Goal: Information Seeking & Learning: Learn about a topic

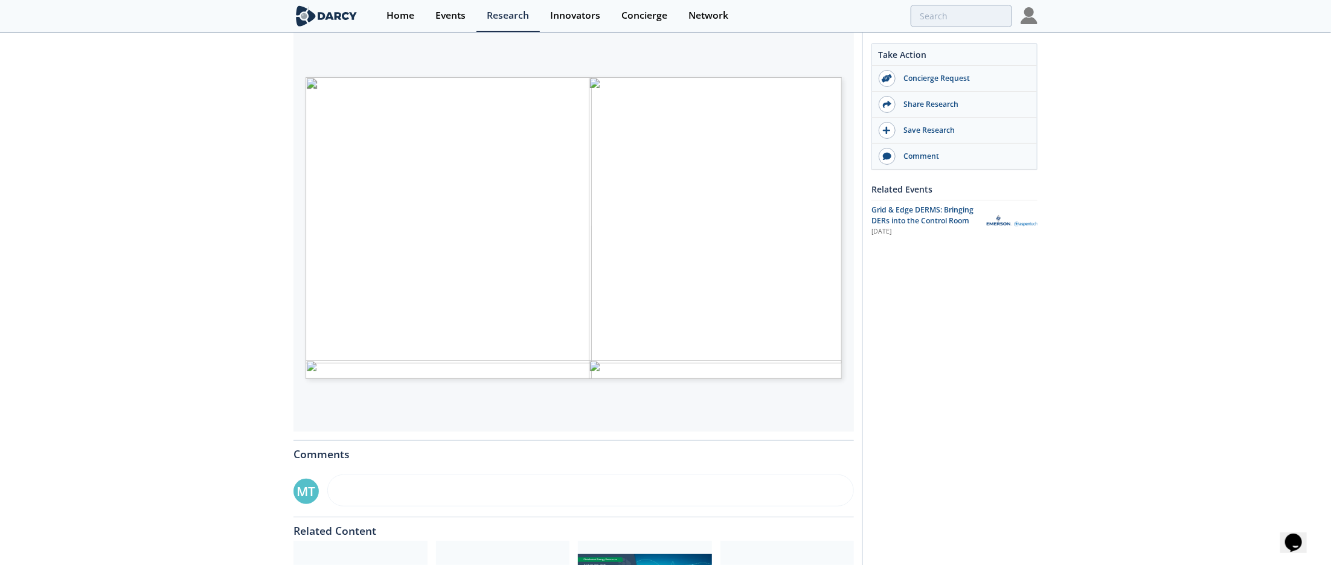
scroll to position [24, 0]
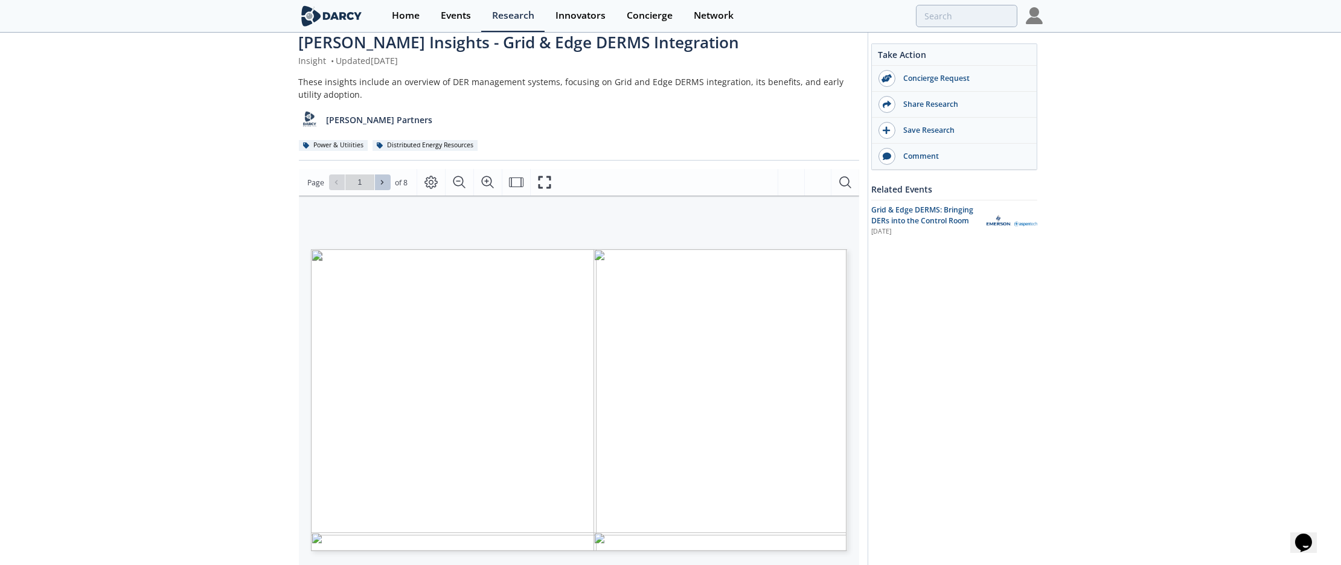
click at [385, 180] on span at bounding box center [383, 182] width 8 height 8
type input "2"
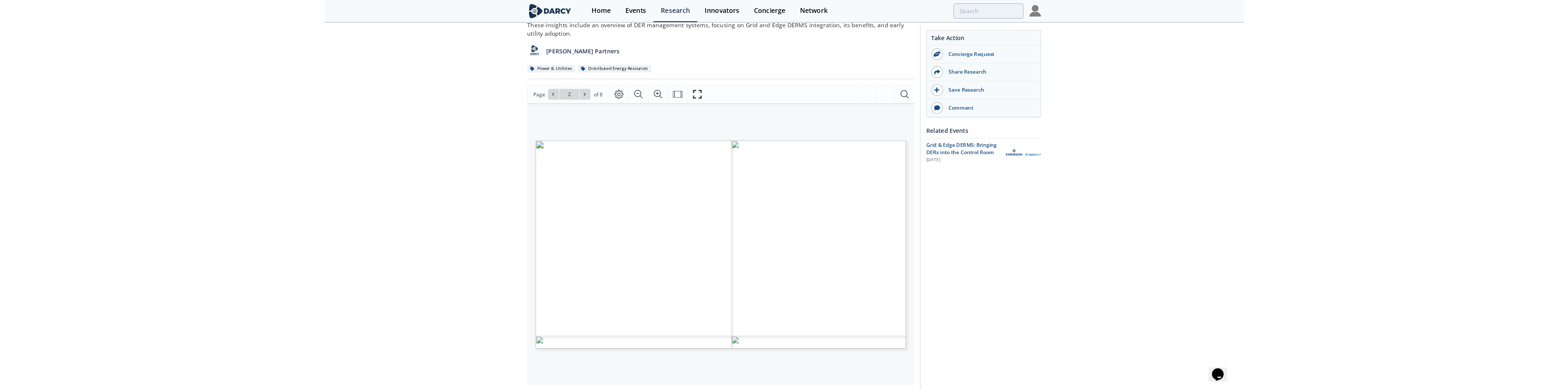
scroll to position [55, 0]
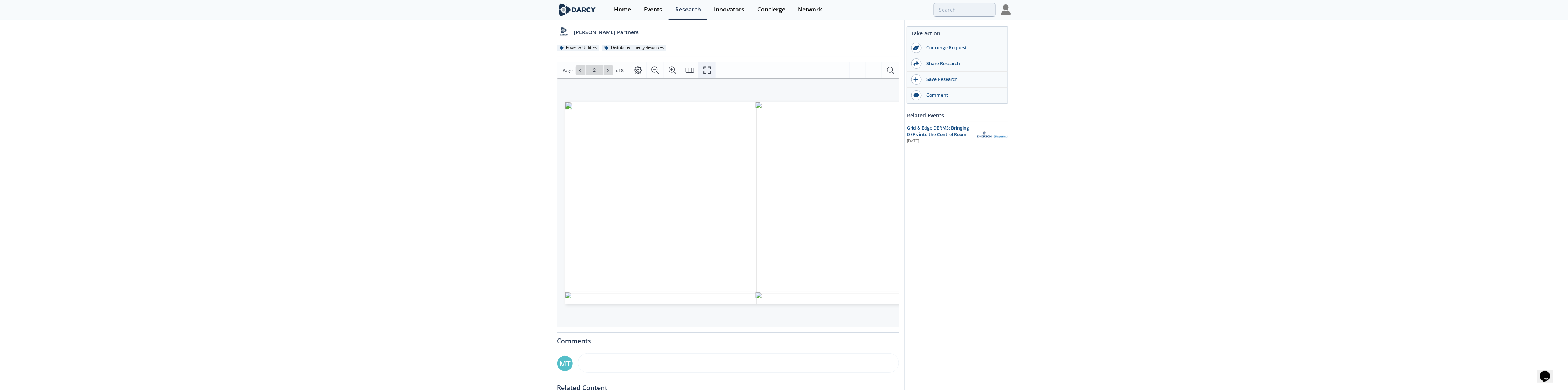
click at [706, 68] on icon "Fullscreen" at bounding box center [707, 70] width 9 height 9
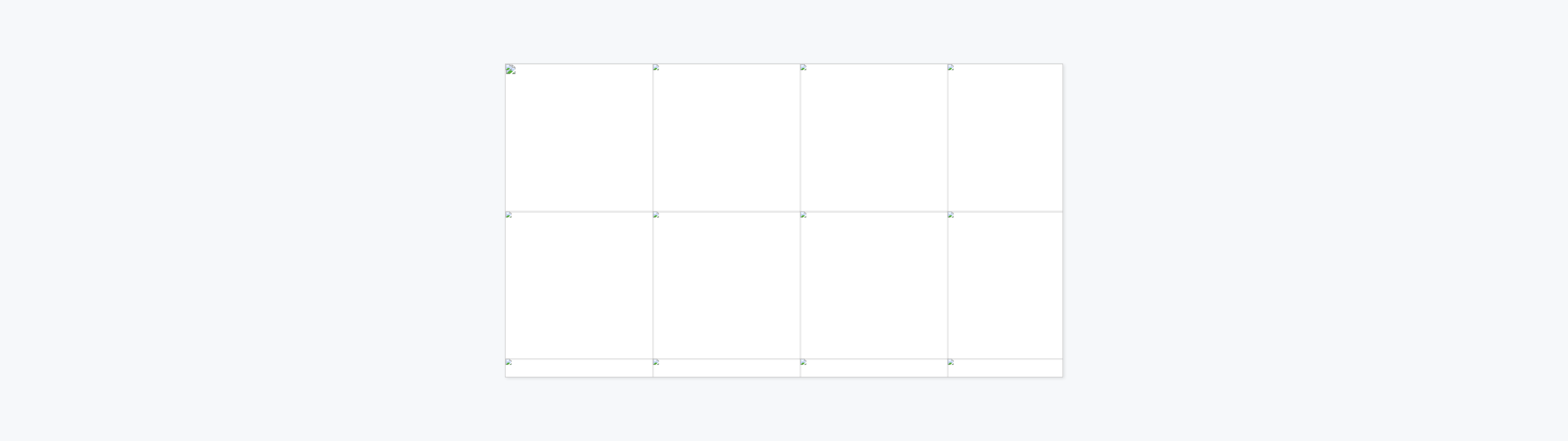
click at [816, 201] on div "How utilities source flexibility/DER grid services How utilities orchestrate fl…" at bounding box center [784, 161] width 1569 height 321
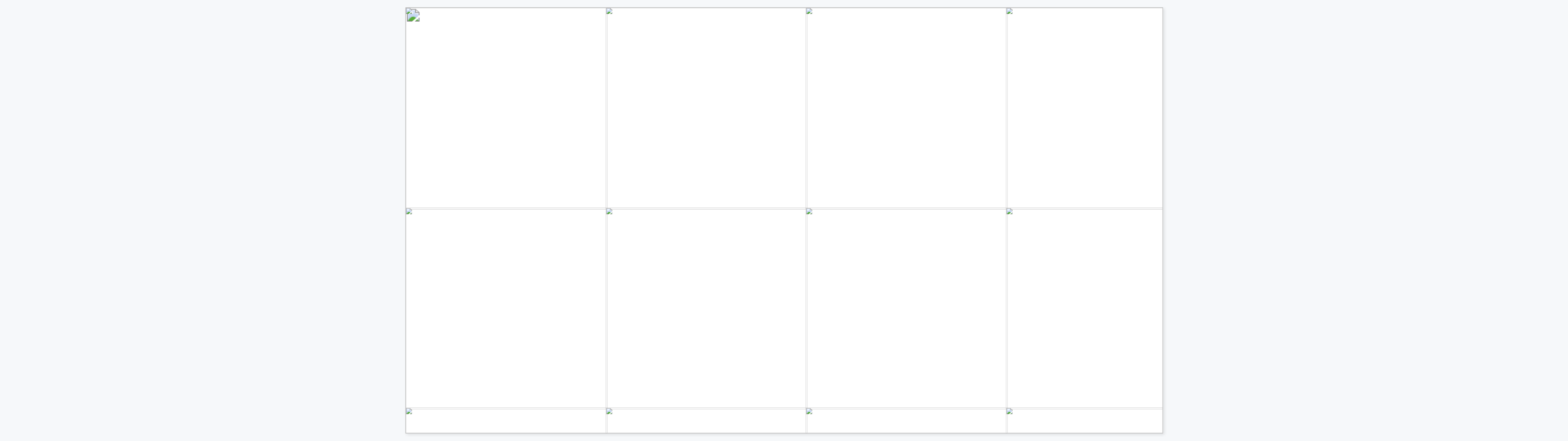
click at [816, 239] on div "Stages of DER customer programming Aligning DER management capabilities Unlocki…" at bounding box center [784, 217] width 1569 height 434
click at [816, 237] on div "CPUC CPUC DOE DOE Sources: , , , EXPANDING THE ROLE OF DER IN GRID OPERATIONS E…" at bounding box center [784, 217] width 1569 height 434
click at [816, 229] on div "Abbreviations: Dx – distribution system Tx – transmission system • In general, …" at bounding box center [784, 217] width 1569 height 434
click at [816, 172] on div "ISO/RTO portal WMS GIS AMI CIS/ CRM OMS Modular applications (E.g., forecasting…" at bounding box center [784, 217] width 1569 height 434
click at [816, 250] on div "UTILITY DER MANAGEMENT BENCHMARK Notable commentary for Edge DERMS and aggregat…" at bounding box center [784, 217] width 1569 height 434
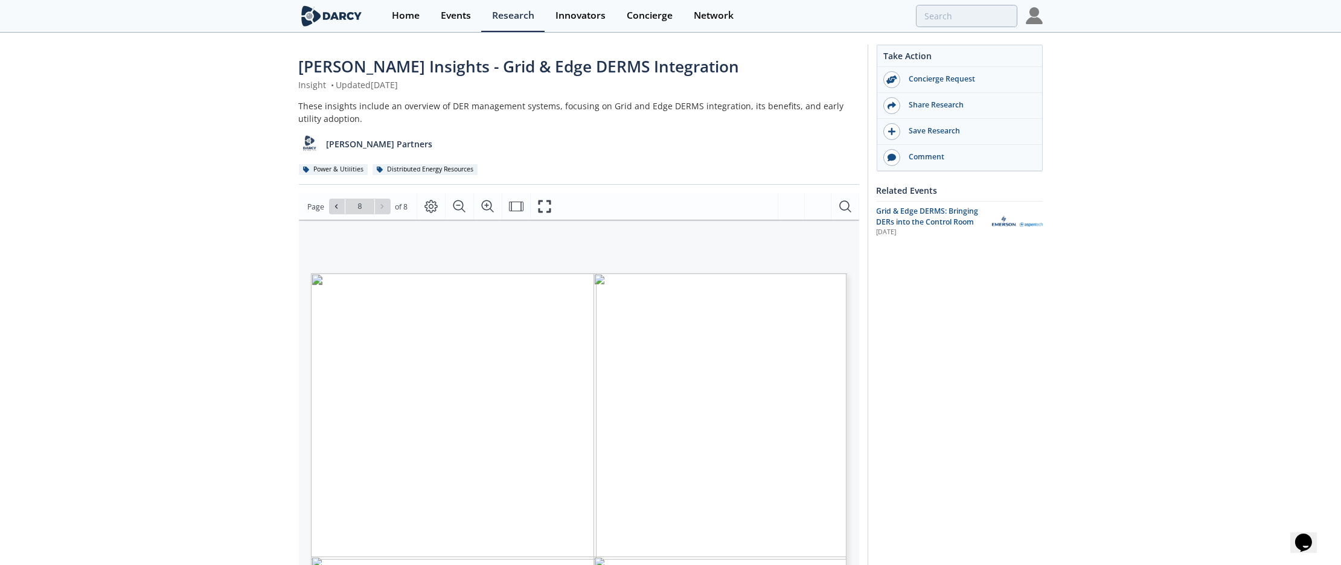
click at [335, 207] on icon at bounding box center [336, 206] width 7 height 7
click at [335, 207] on icon at bounding box center [336, 207] width 2 height 4
click at [379, 205] on icon at bounding box center [382, 206] width 7 height 7
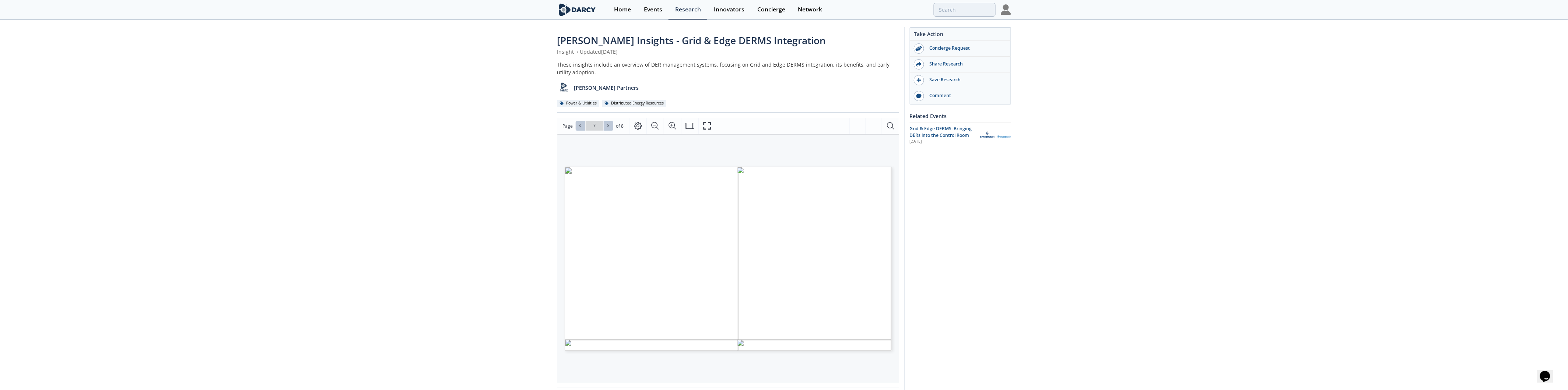
click at [609, 124] on icon at bounding box center [607, 126] width 4 height 4
click at [578, 127] on icon at bounding box center [579, 126] width 4 height 4
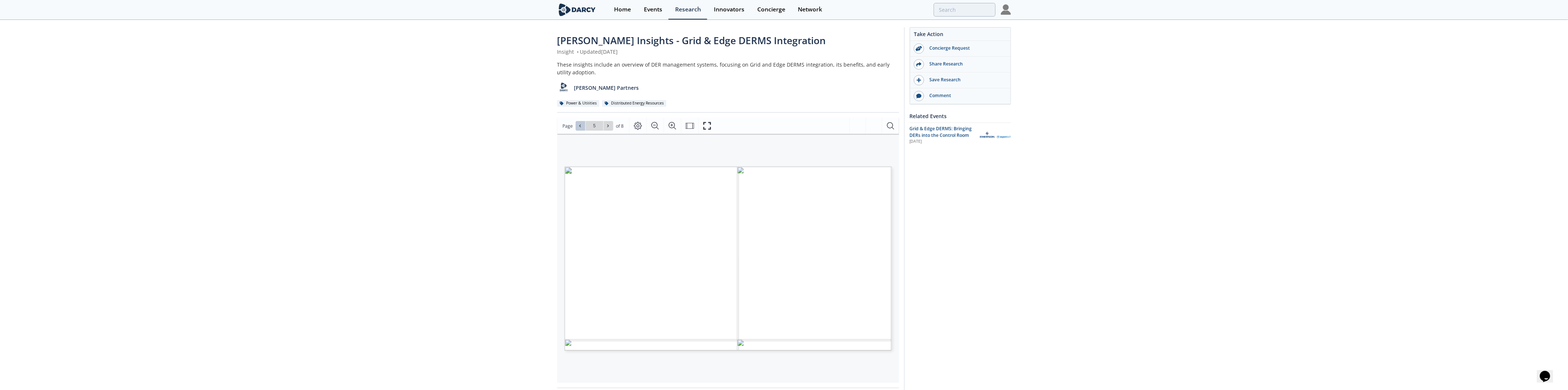
type input "4"
click at [610, 123] on span at bounding box center [608, 126] width 5 height 5
type input "4"
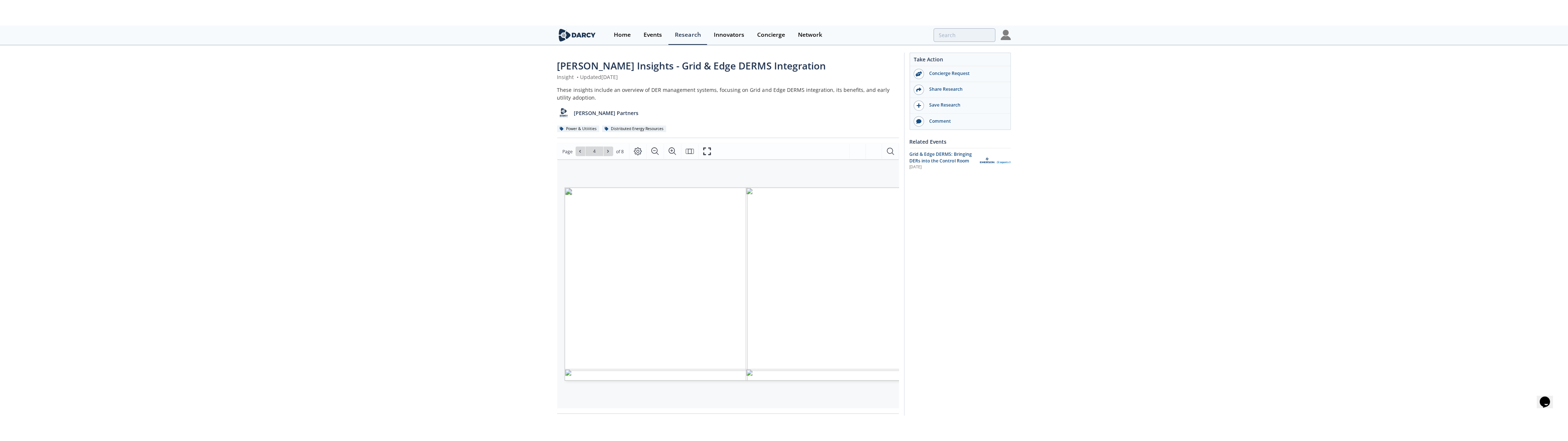
scroll to position [0, 16]
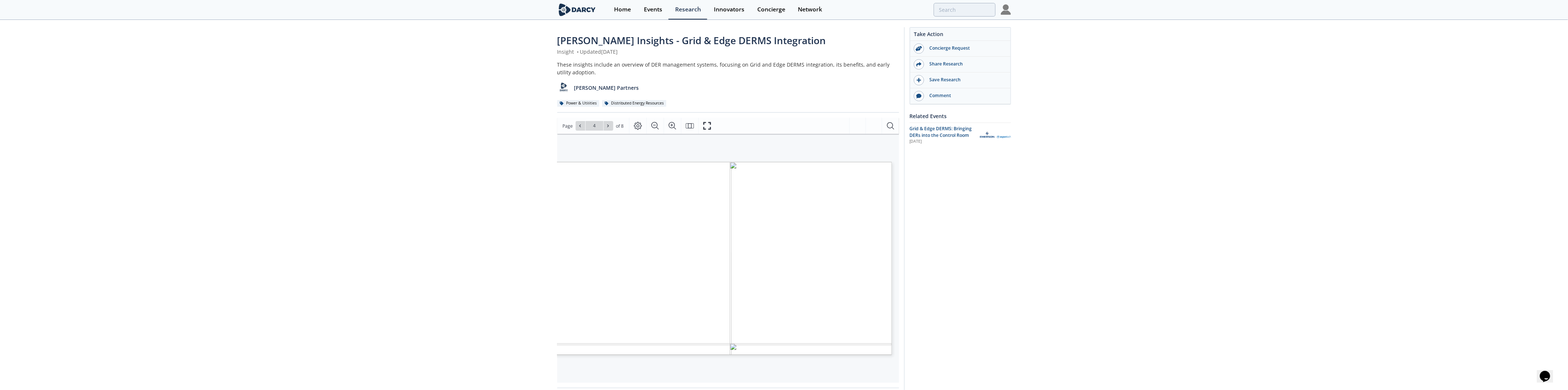
click at [708, 124] on icon "Fullscreen" at bounding box center [707, 126] width 9 height 9
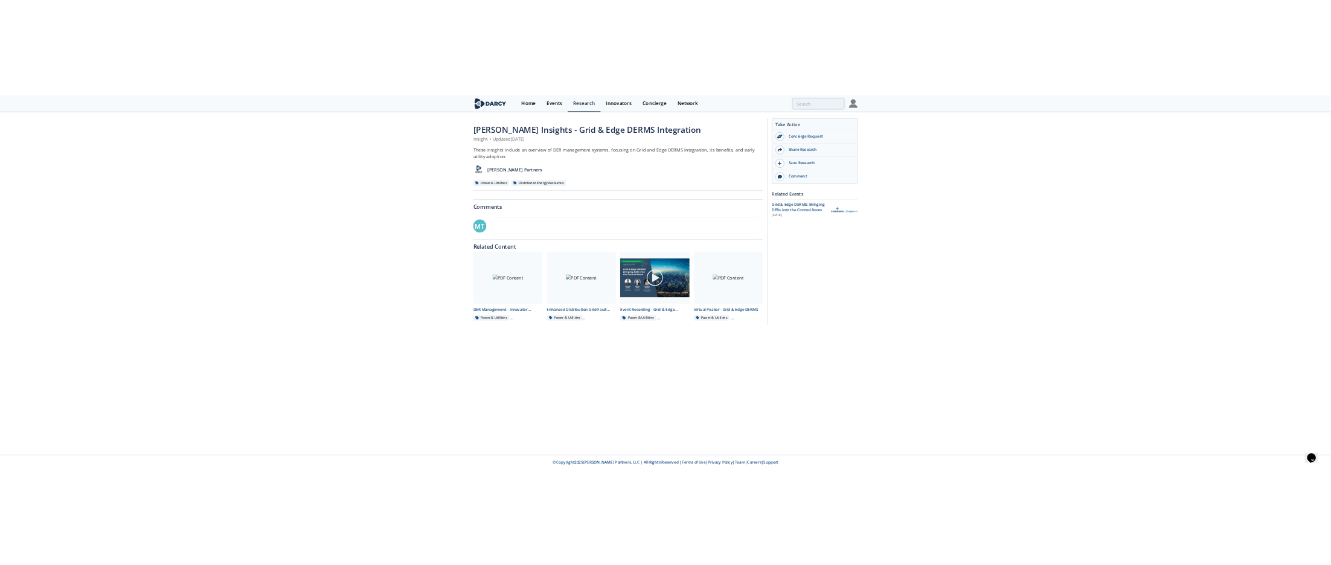
scroll to position [0, 0]
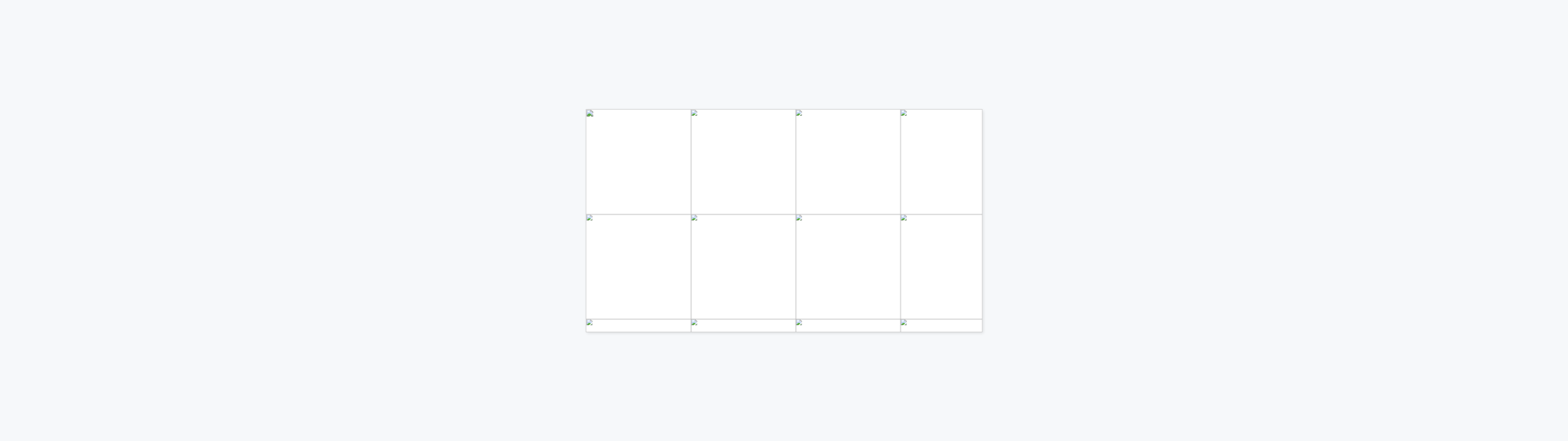
click at [816, 286] on div "CPUC CPUC DOE DOE Sources: , , , EXPANDING THE ROLE OF DER IN GRID OPERATIONS E…" at bounding box center [784, 220] width 1569 height 441
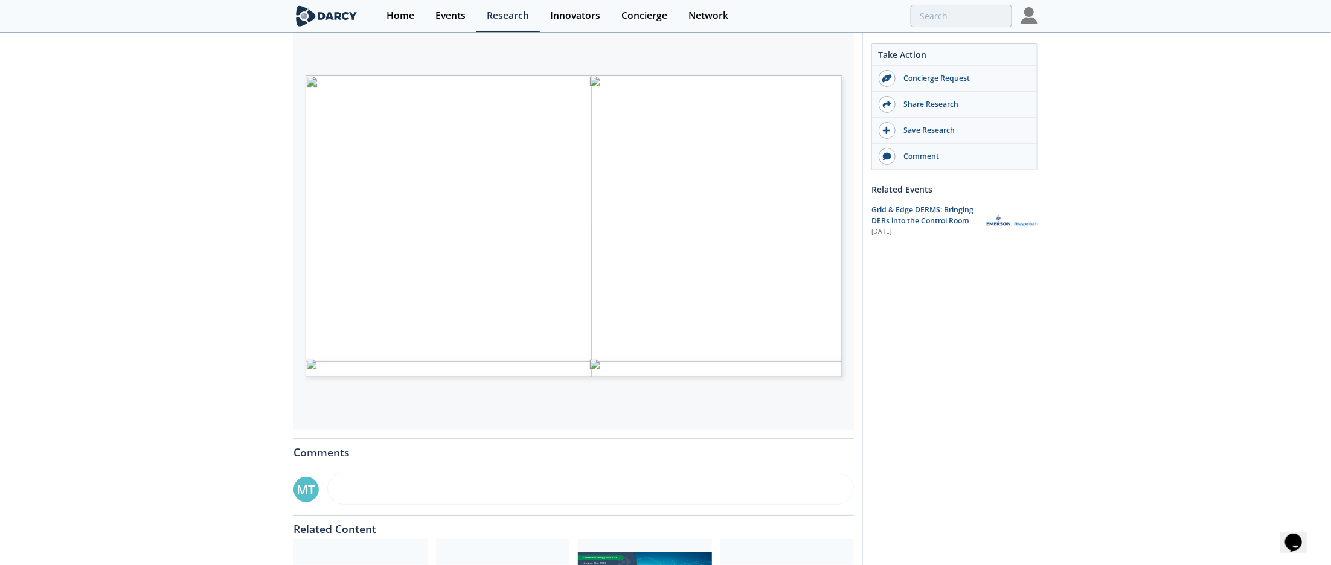
scroll to position [201, 0]
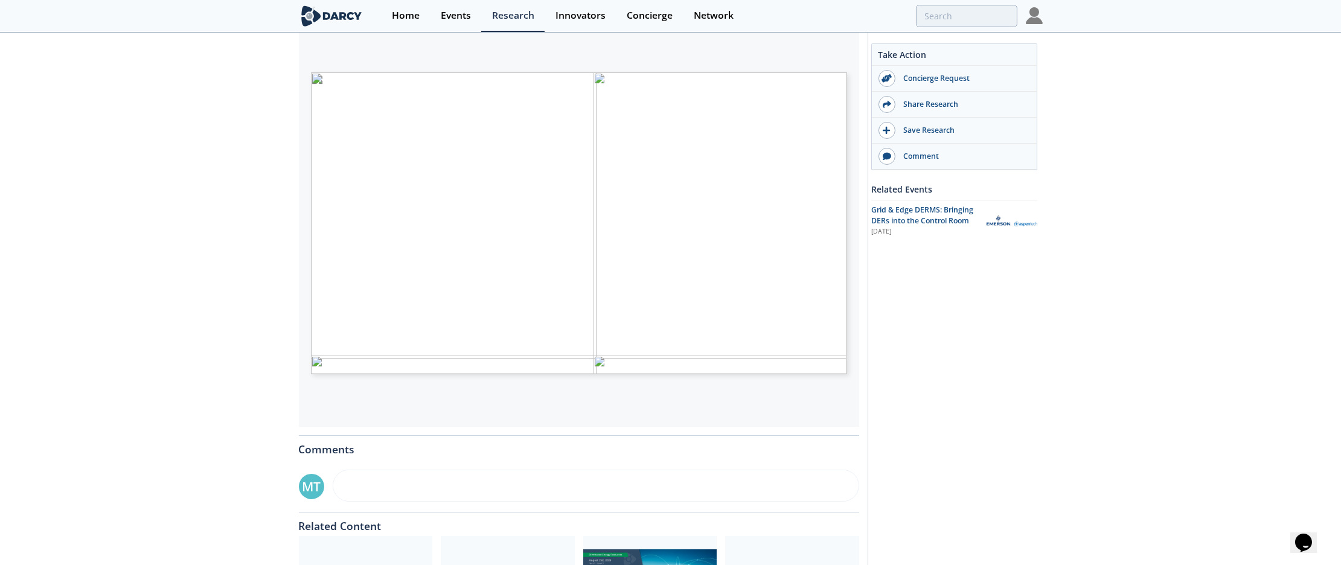
click at [427, 304] on span "interactive water heats in PJM" at bounding box center [444, 305] width 89 height 5
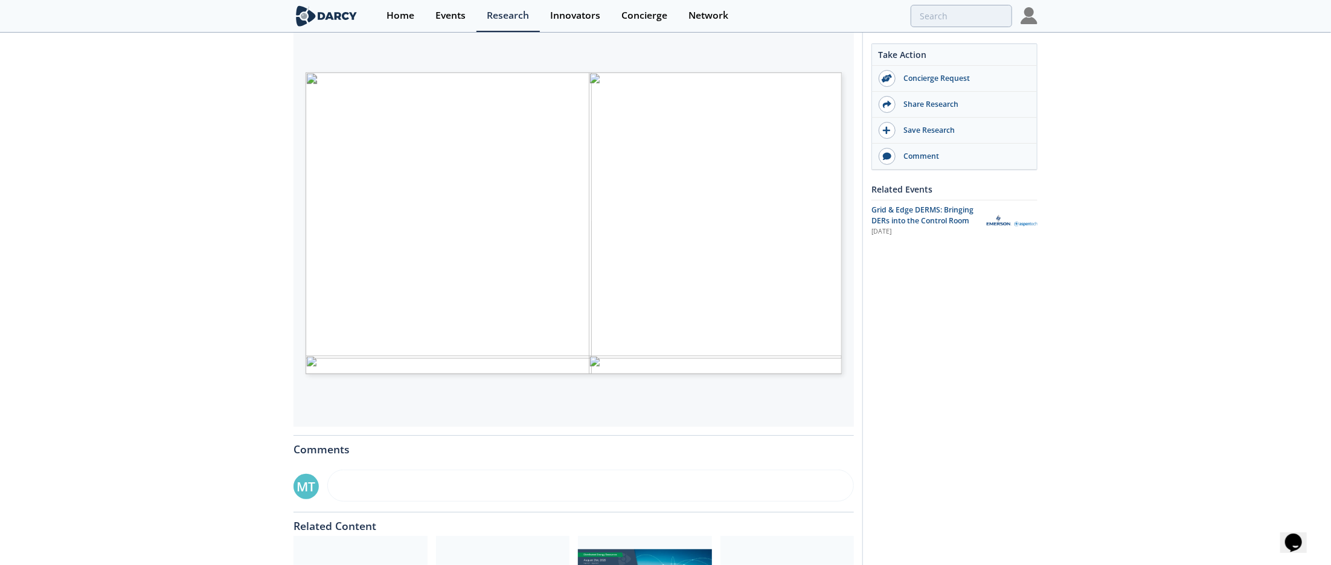
click at [1010, 358] on div "Take Action Concierge Request Share Research Save Research Comment Related Even…" at bounding box center [949, 261] width 175 height 835
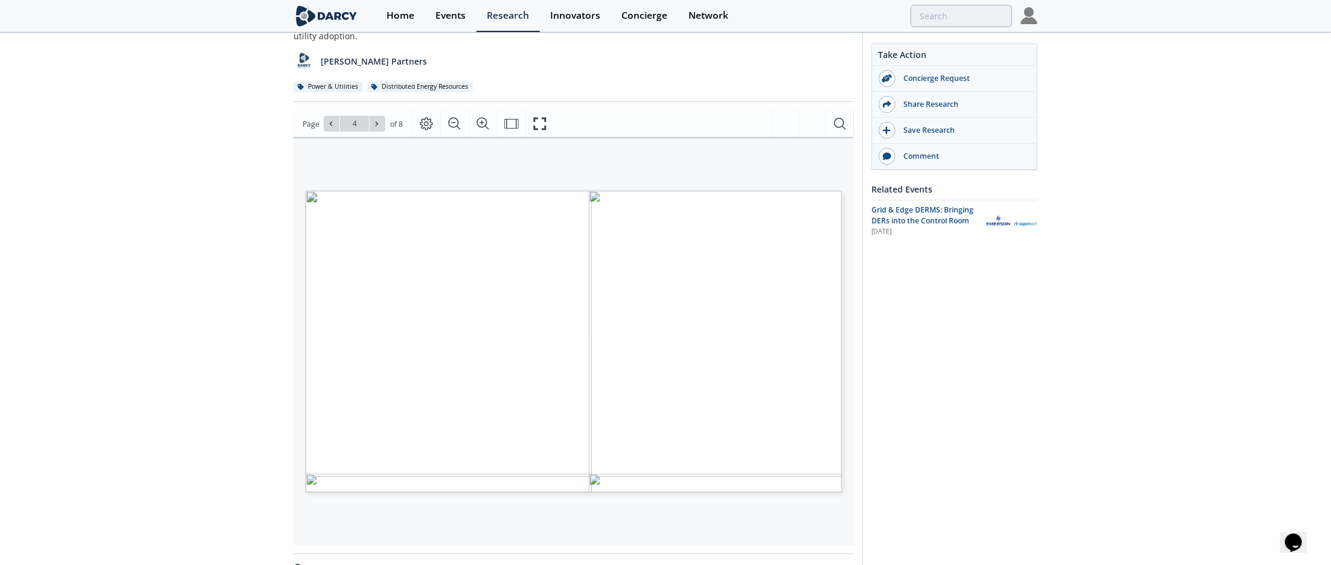
scroll to position [0, 0]
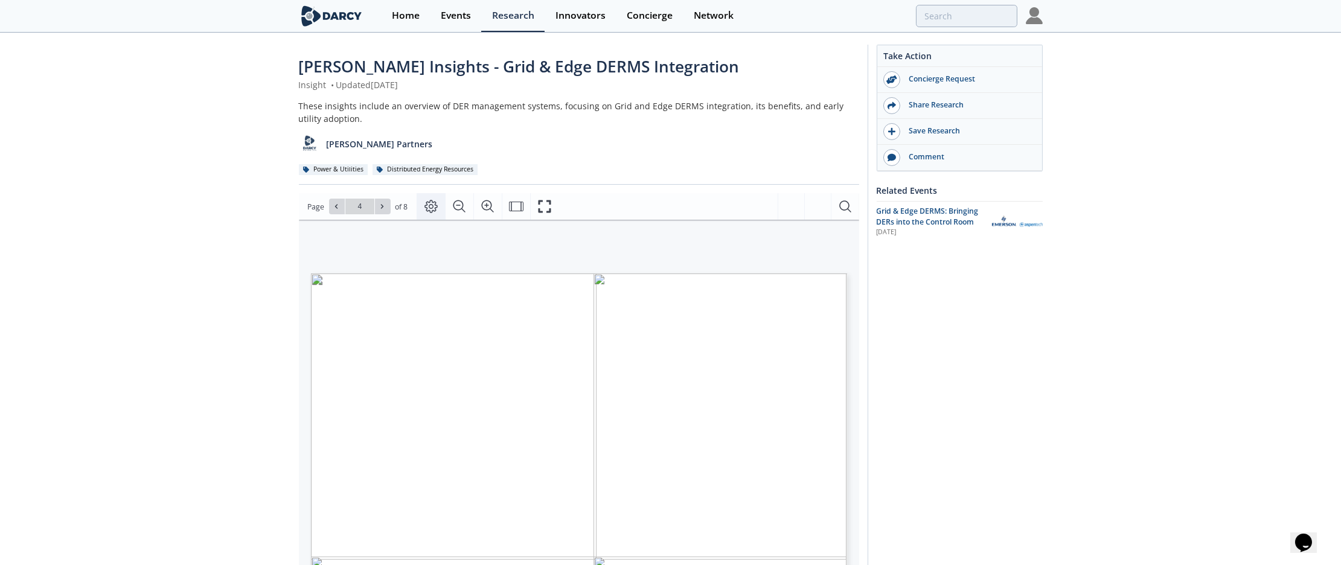
click at [437, 203] on icon "Page Layout" at bounding box center [431, 206] width 14 height 14
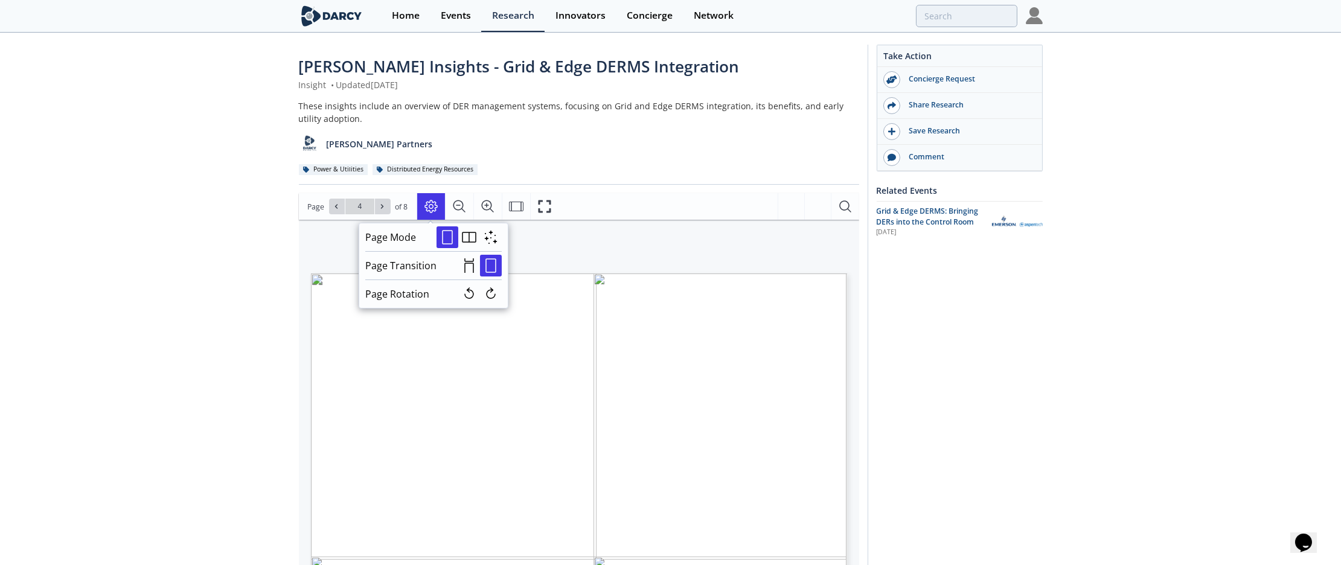
click at [437, 203] on icon "Page Layout" at bounding box center [431, 206] width 14 height 14
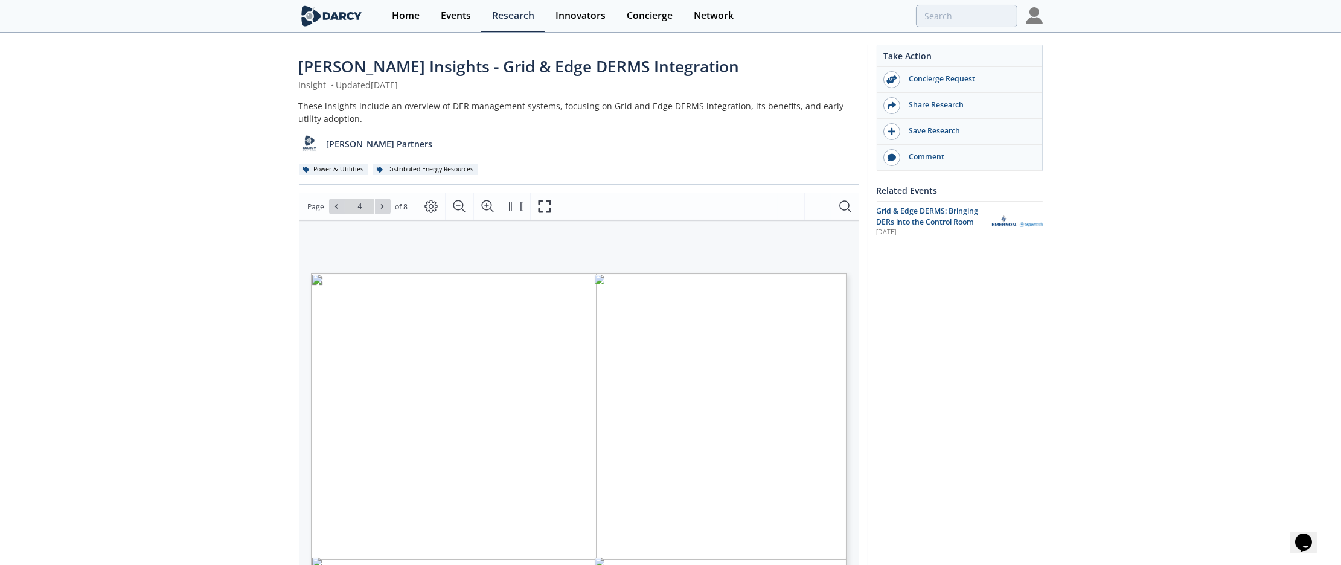
click at [482, 312] on span "Page 4" at bounding box center [987, 554] width 1240 height 523
click at [554, 203] on button "Fullscreen" at bounding box center [544, 206] width 28 height 27
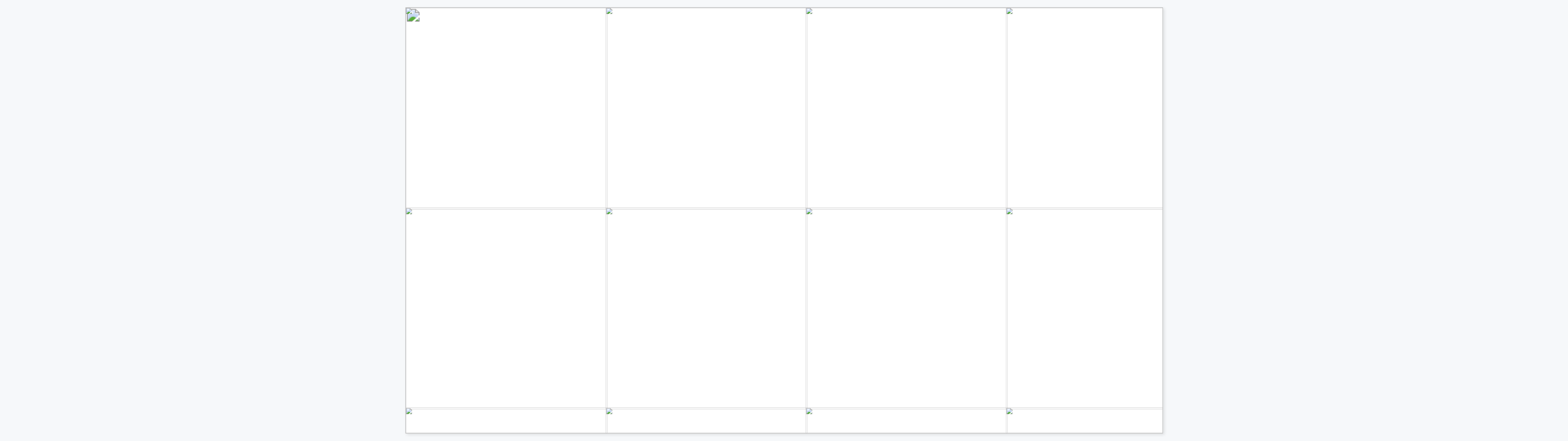
click at [541, 336] on span "interactive water heats in PJM" at bounding box center [594, 335] width 126 height 7
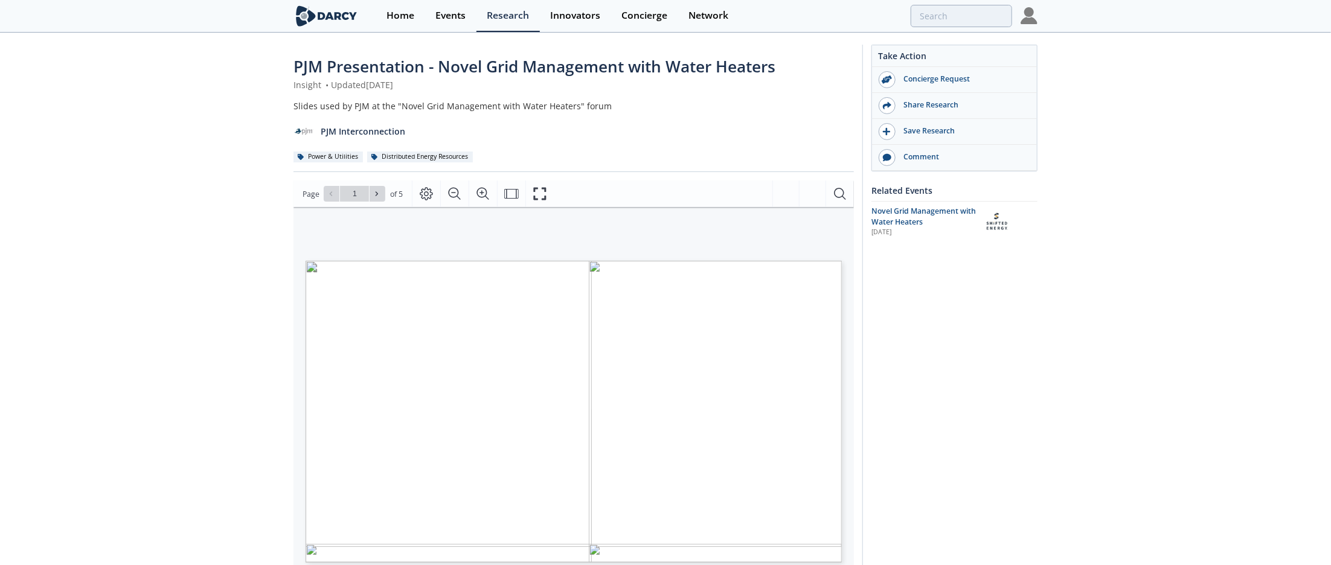
click at [705, 80] on div "Insight • Updated [DATE]" at bounding box center [573, 84] width 560 height 13
